Goal: Information Seeking & Learning: Learn about a topic

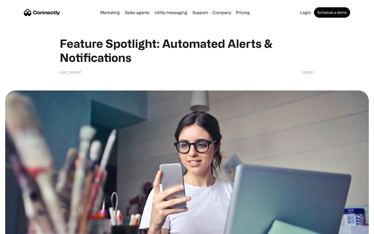
scroll to position [349, 0]
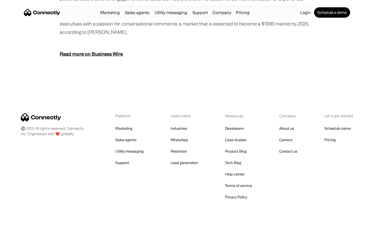
scroll to position [644, 0]
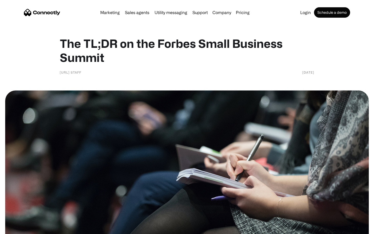
scroll to position [421, 0]
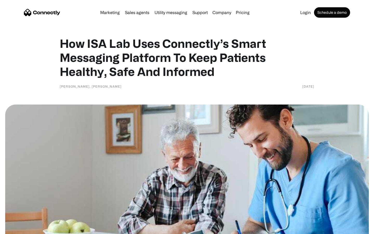
scroll to position [940, 0]
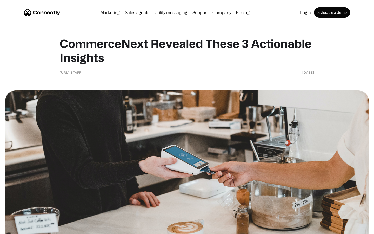
scroll to position [358, 0]
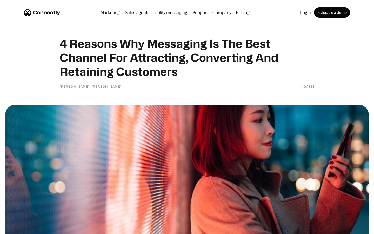
scroll to position [1029, 0]
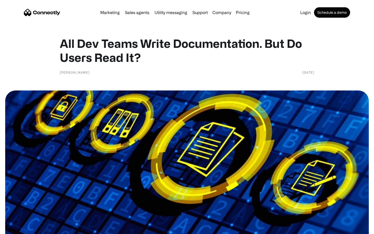
scroll to position [1734, 0]
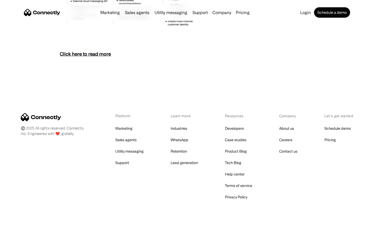
scroll to position [2253, 0]
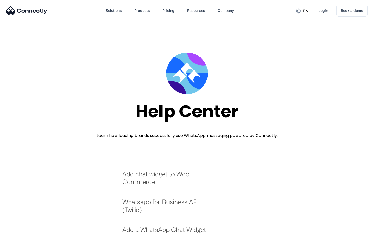
scroll to position [565, 0]
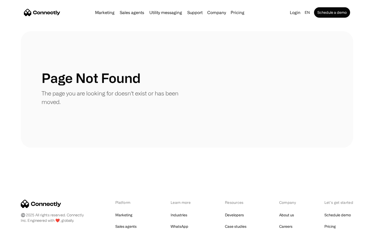
scroll to position [95, 0]
